Goal: Navigation & Orientation: Find specific page/section

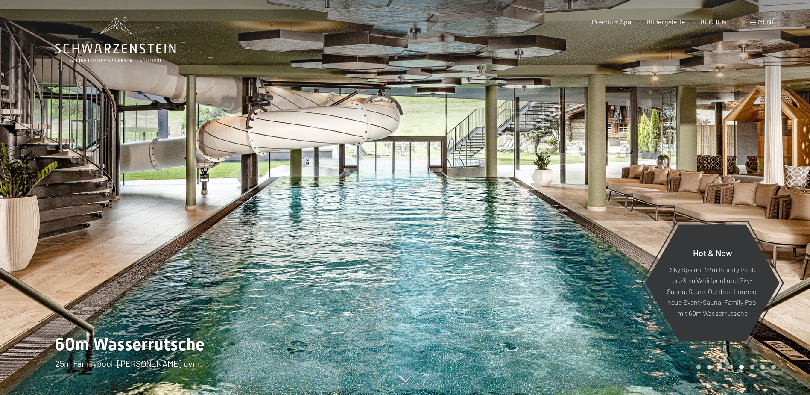
click at [765, 20] on span "Menü" at bounding box center [767, 22] width 18 height 8
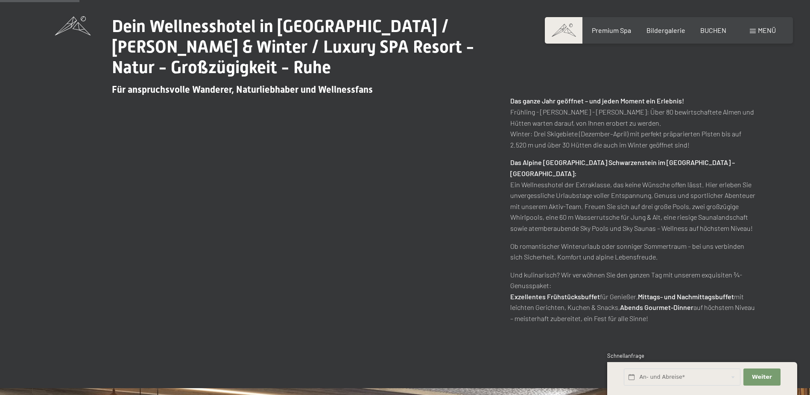
scroll to position [470, 0]
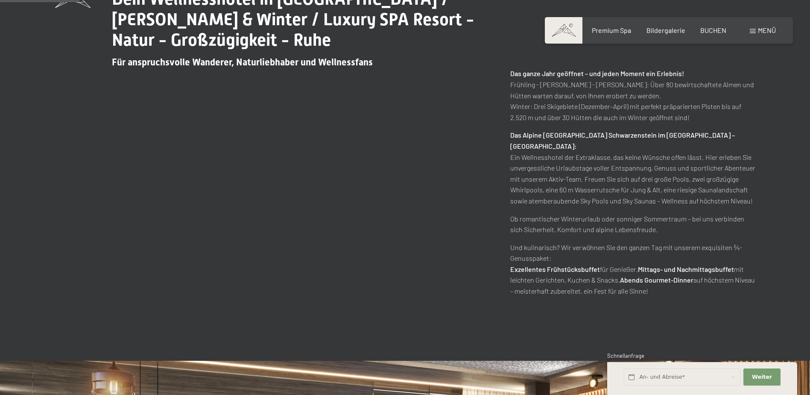
click at [570, 34] on span at bounding box center [564, 30] width 38 height 26
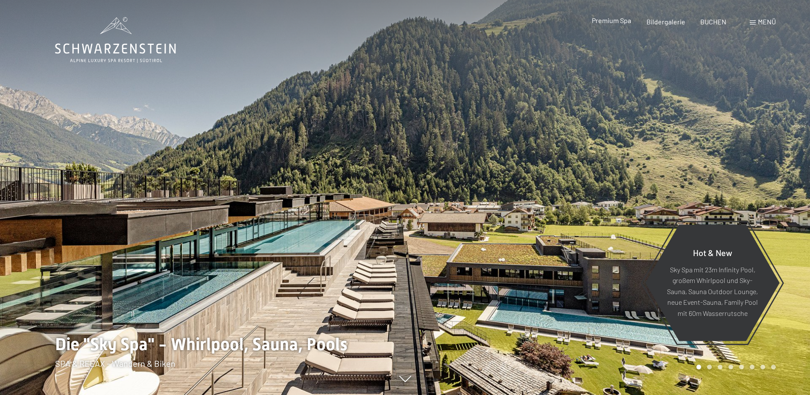
click at [623, 21] on span "Premium Spa" at bounding box center [611, 20] width 39 height 8
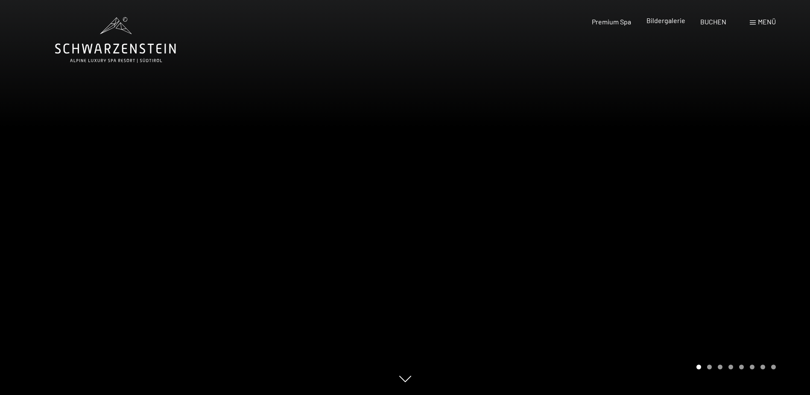
click at [661, 20] on span "Bildergalerie" at bounding box center [666, 20] width 39 height 8
